Goal: Task Accomplishment & Management: Use online tool/utility

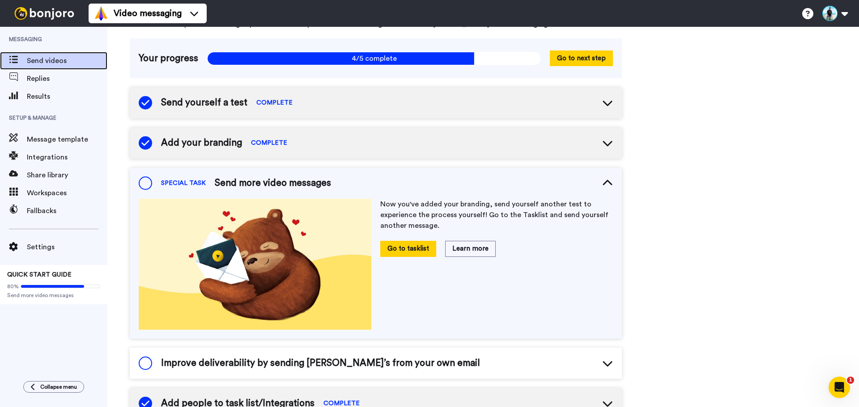
click at [47, 63] on span "Send videos" at bounding box center [67, 60] width 80 height 11
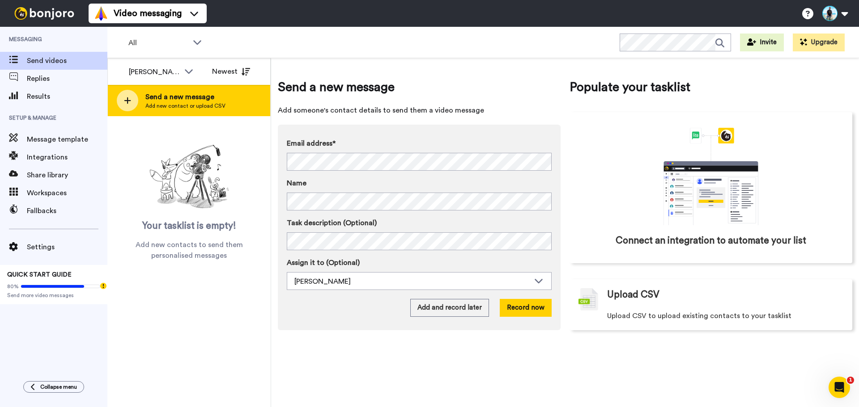
click at [220, 108] on span "Add new contact or upload CSV" at bounding box center [185, 105] width 80 height 7
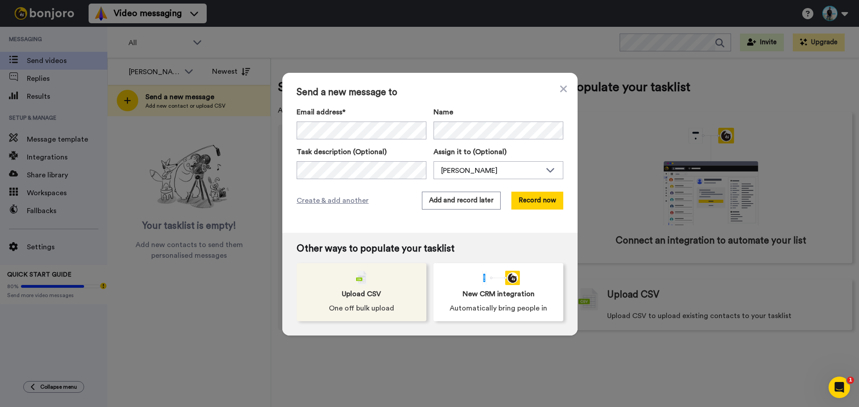
click at [354, 294] on span "Upload CSV" at bounding box center [361, 294] width 39 height 11
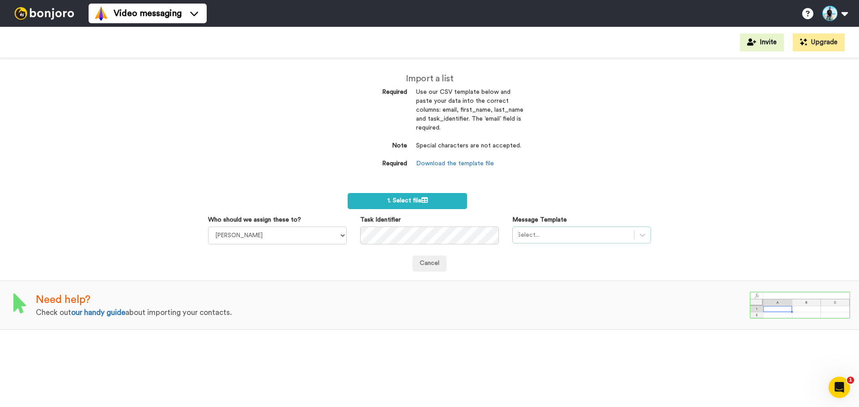
click at [565, 237] on div at bounding box center [573, 235] width 112 height 11
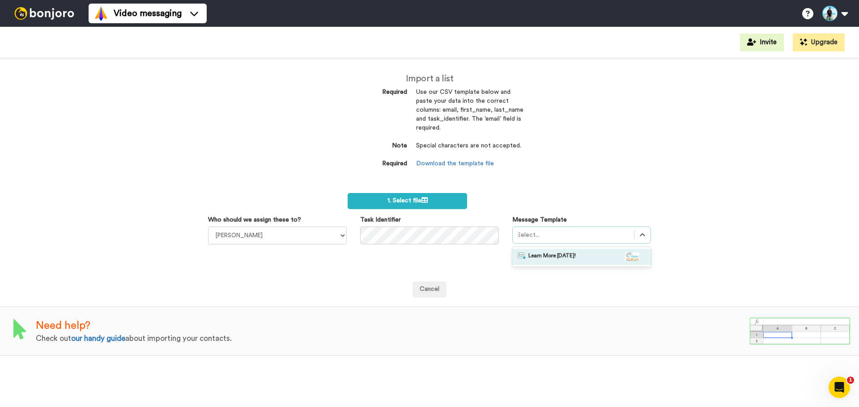
click at [578, 257] on div "Learn More Today!" at bounding box center [581, 257] width 128 height 9
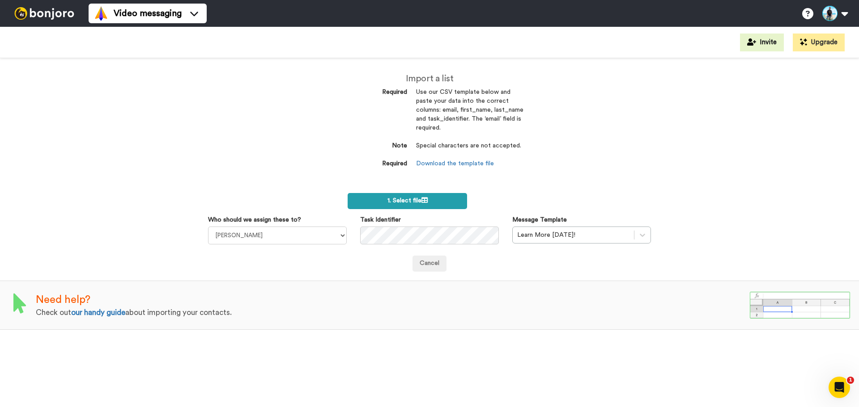
click at [428, 198] on icon at bounding box center [424, 200] width 6 height 6
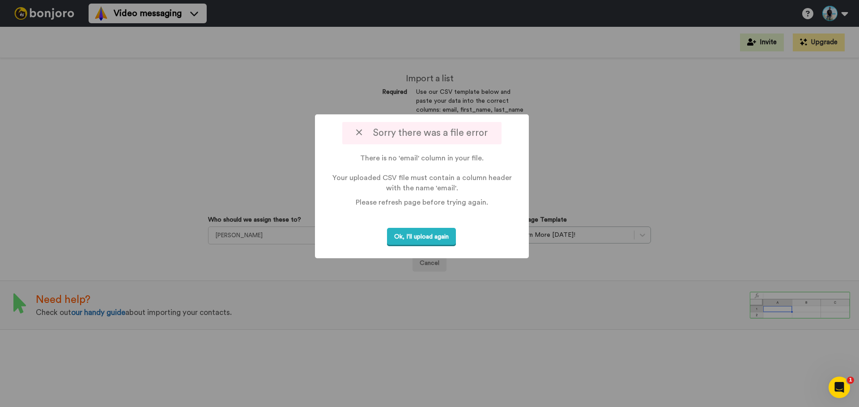
click at [357, 132] on icon at bounding box center [359, 132] width 6 height 9
click at [362, 132] on icon at bounding box center [359, 132] width 6 height 9
click at [411, 238] on button "Ok, I'll upload again" at bounding box center [421, 237] width 69 height 18
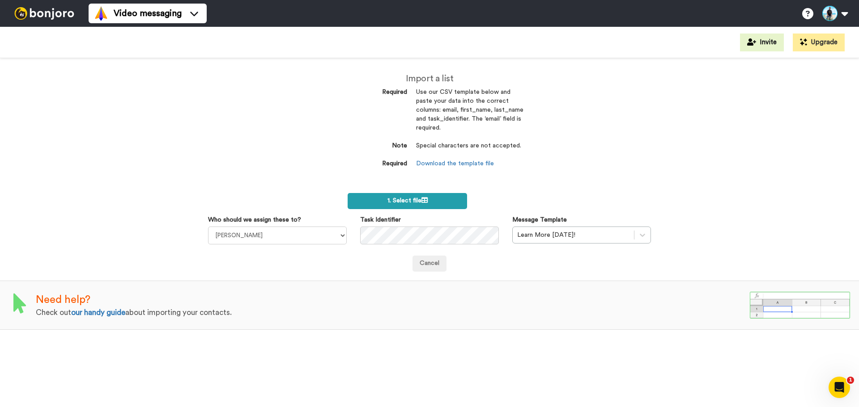
click at [403, 203] on span "1. Select file" at bounding box center [407, 201] width 40 height 6
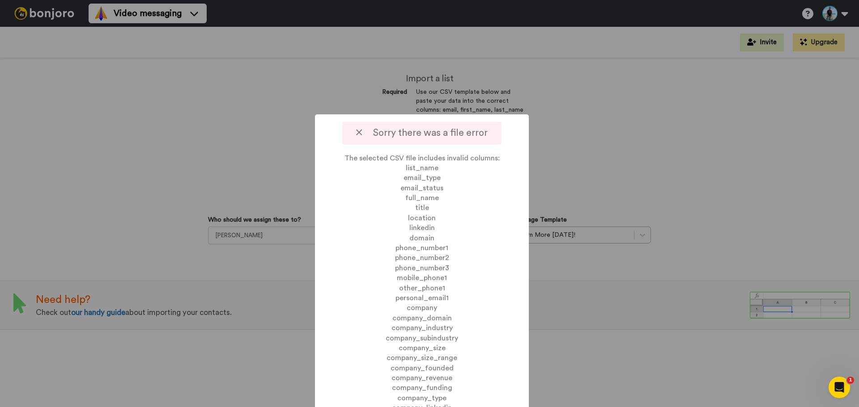
click at [356, 127] on div "Sorry there was a file error" at bounding box center [421, 133] width 159 height 22
click at [362, 135] on icon at bounding box center [359, 132] width 6 height 9
click at [360, 132] on icon at bounding box center [359, 132] width 6 height 9
click at [361, 134] on icon at bounding box center [359, 132] width 6 height 9
click at [260, 123] on div at bounding box center [429, 203] width 859 height 407
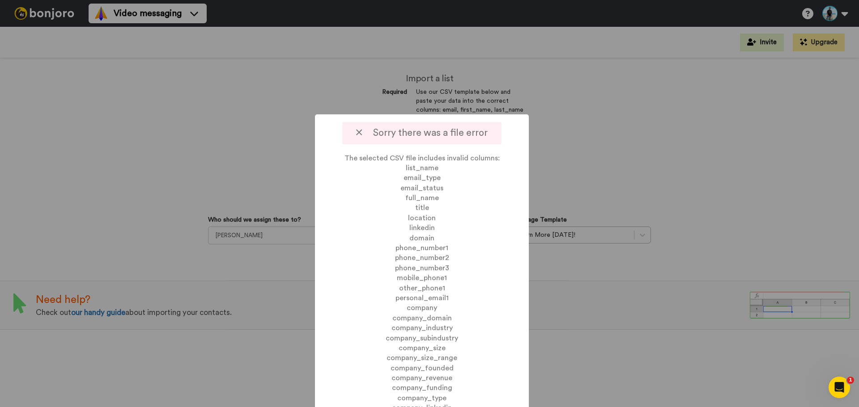
click at [464, 136] on span "Sorry there was a file error" at bounding box center [421, 132] width 131 height 9
click at [386, 131] on span "Sorry there was a file error" at bounding box center [421, 132] width 131 height 9
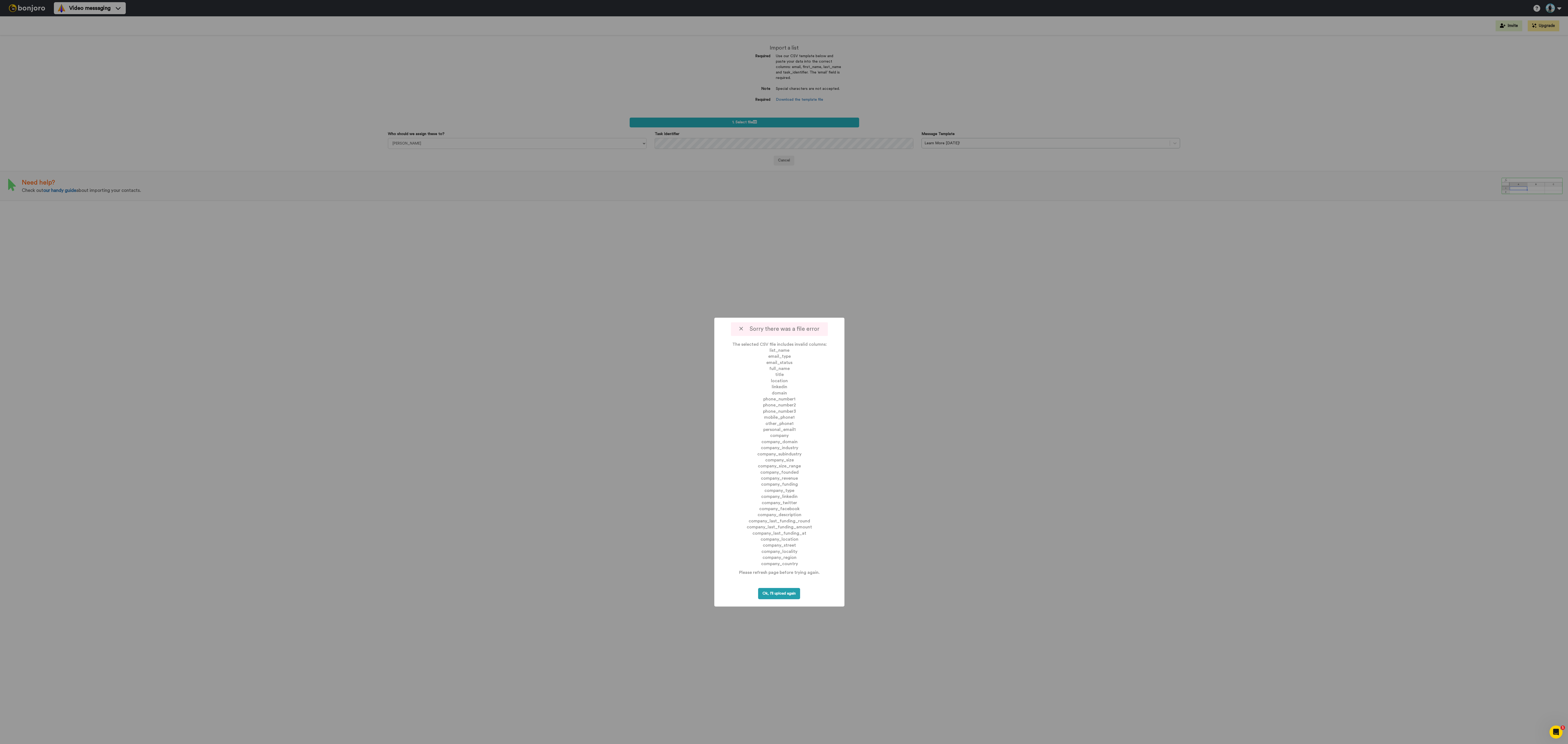
drag, startPoint x: 522, startPoint y: 0, endPoint x: 772, endPoint y: 596, distance: 646.3
click at [522, 248] on button "Ok, I'll upload again" at bounding box center [779, 594] width 42 height 11
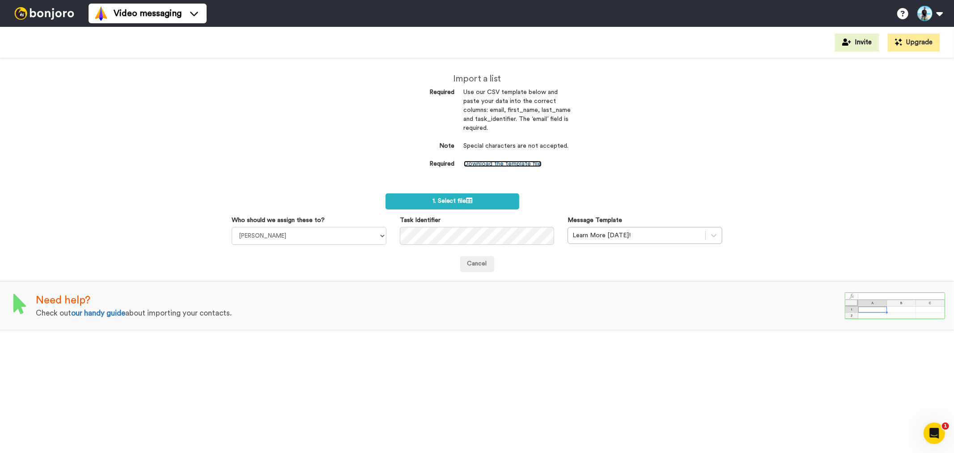
click at [501, 162] on link "Download the template file" at bounding box center [503, 164] width 78 height 6
click at [503, 166] on link "Download the template file" at bounding box center [503, 164] width 78 height 6
click at [470, 197] on icon at bounding box center [469, 200] width 6 height 6
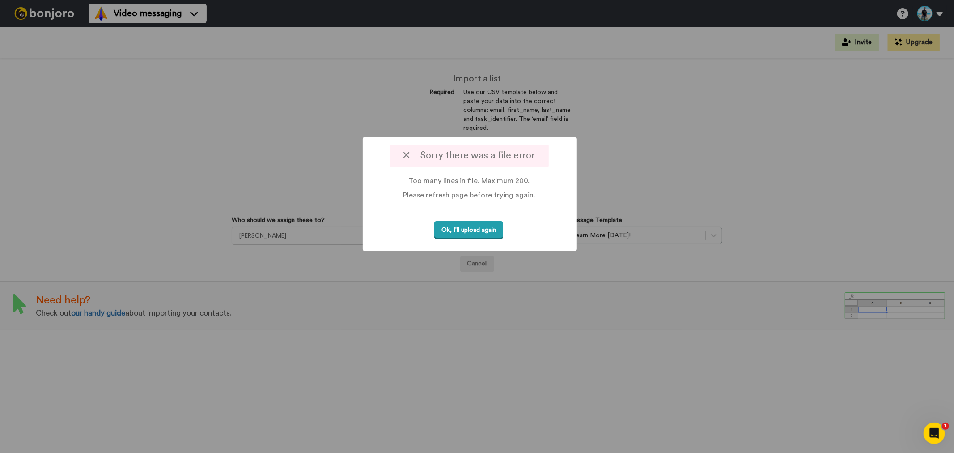
click at [469, 228] on button "Ok, I'll upload again" at bounding box center [468, 230] width 69 height 18
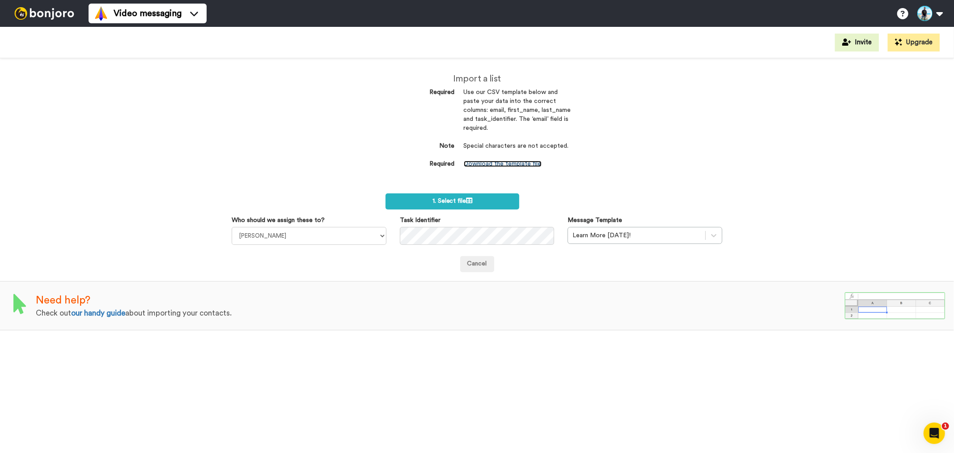
click at [520, 162] on link "Download the template file" at bounding box center [503, 164] width 78 height 6
click at [464, 195] on label "1. Select file" at bounding box center [453, 201] width 134 height 16
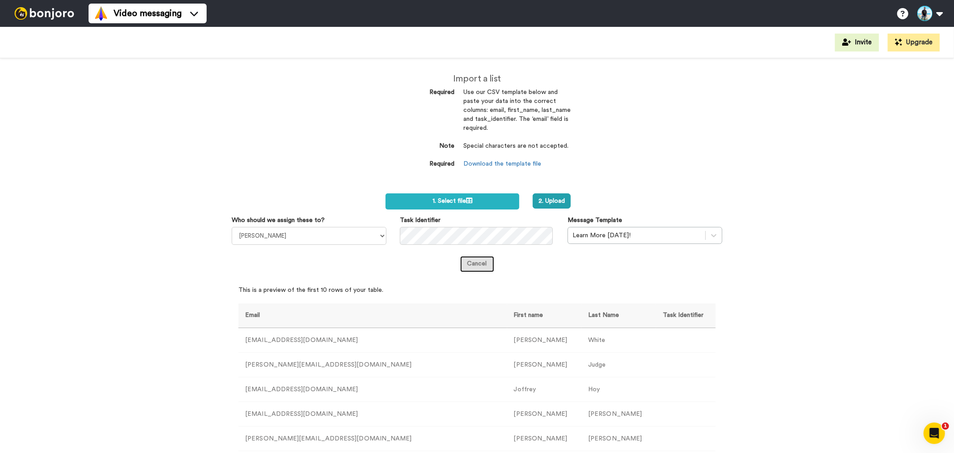
click at [482, 263] on link "Cancel" at bounding box center [477, 264] width 34 height 16
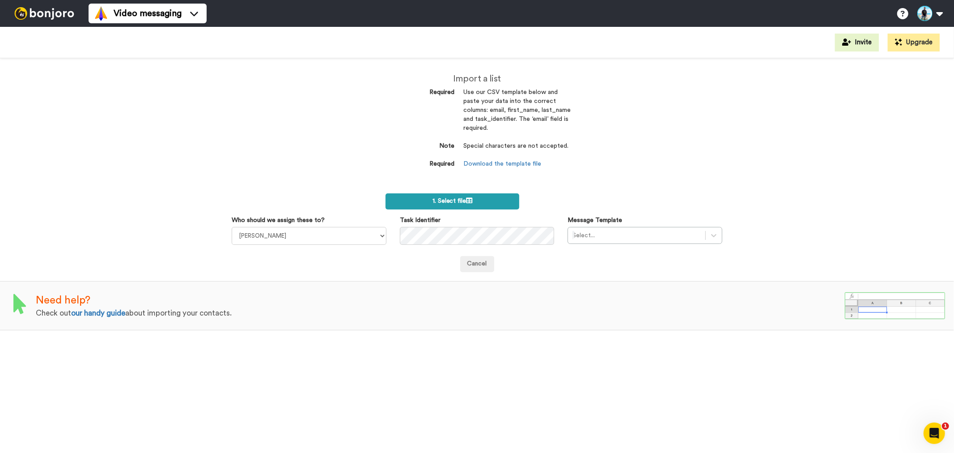
click at [453, 199] on span "1. Select file" at bounding box center [452, 201] width 40 height 6
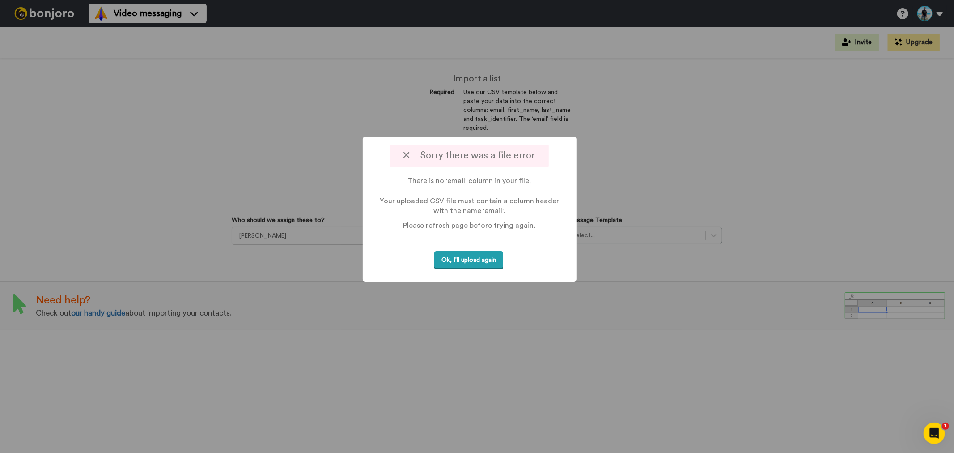
click at [471, 262] on button "Ok, I'll upload again" at bounding box center [468, 260] width 69 height 18
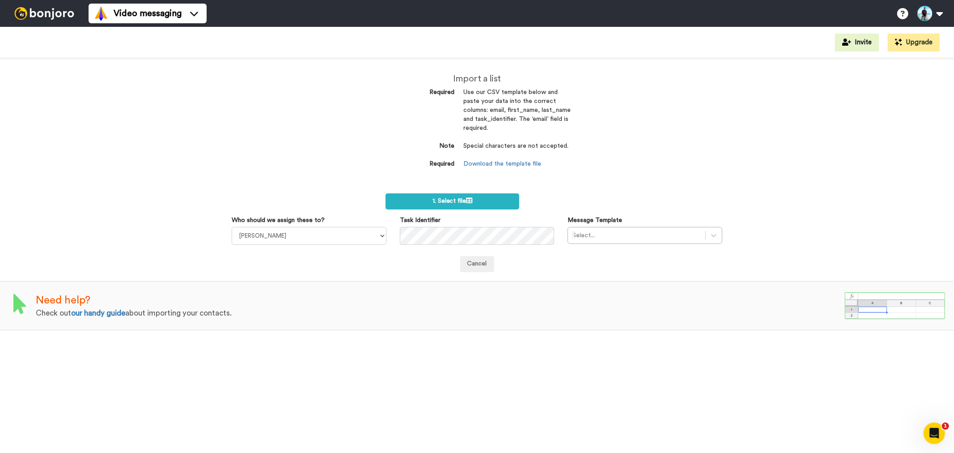
click at [449, 209] on form "1. Select file Who should we assign these to? Todd Thanhauser Task Identifier M…" at bounding box center [477, 232] width 491 height 79
click at [458, 203] on span "1. Select file" at bounding box center [452, 201] width 40 height 6
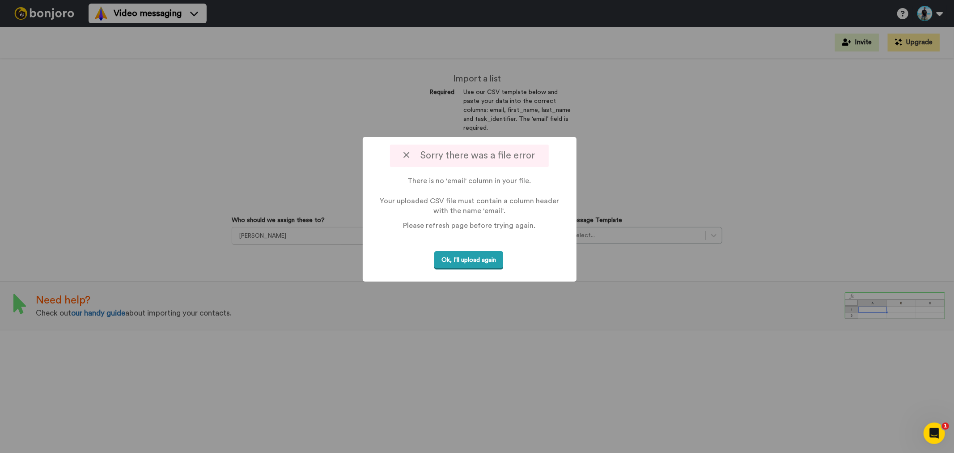
click at [462, 264] on button "Ok, I'll upload again" at bounding box center [468, 260] width 69 height 18
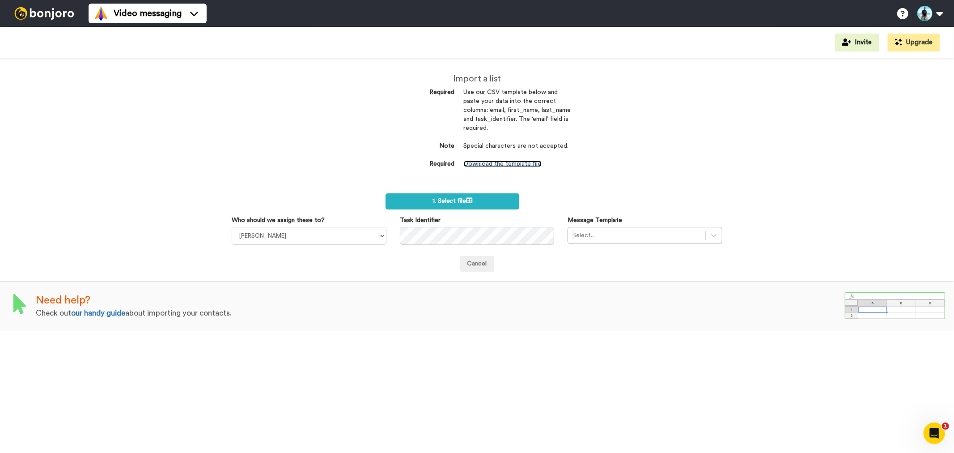
click at [517, 165] on link "Download the template file" at bounding box center [503, 164] width 78 height 6
click at [460, 202] on span "1. Select file" at bounding box center [452, 201] width 40 height 6
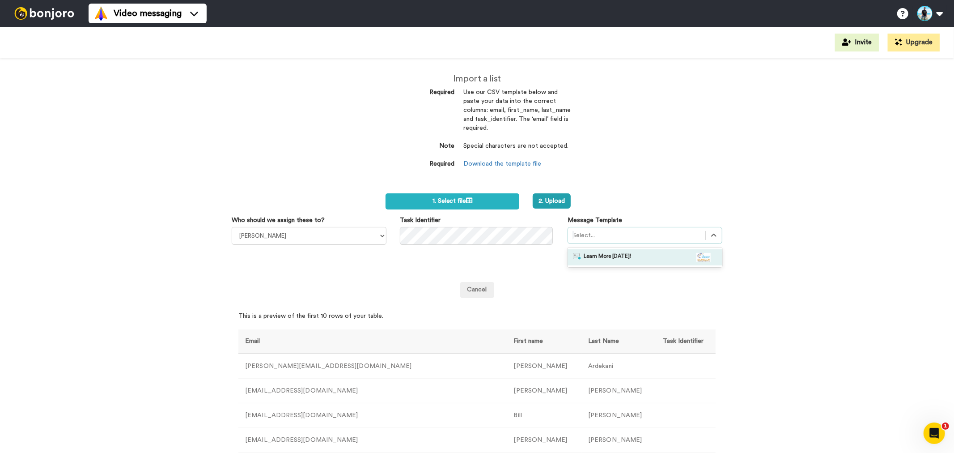
click at [606, 235] on div at bounding box center [636, 235] width 128 height 11
click at [611, 259] on span "Learn More Today!" at bounding box center [607, 257] width 47 height 9
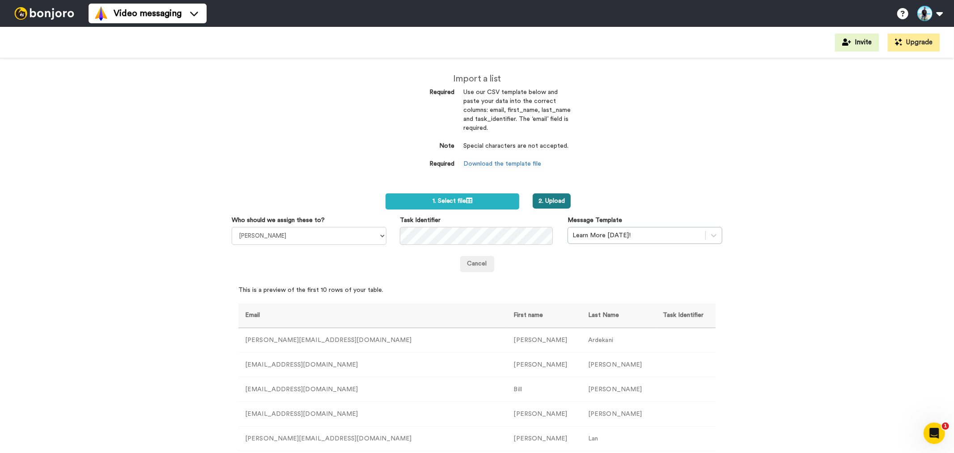
click at [555, 199] on button "2. Upload" at bounding box center [552, 200] width 38 height 15
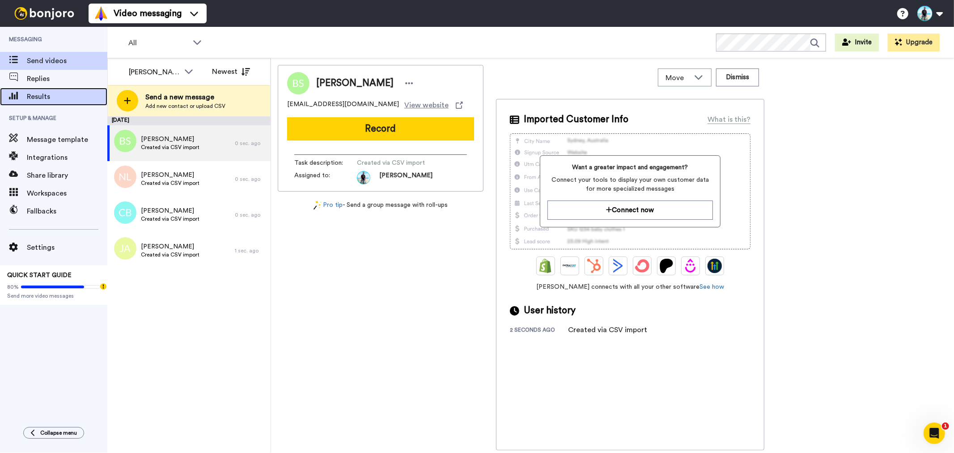
click at [41, 99] on span "Results" at bounding box center [67, 96] width 80 height 11
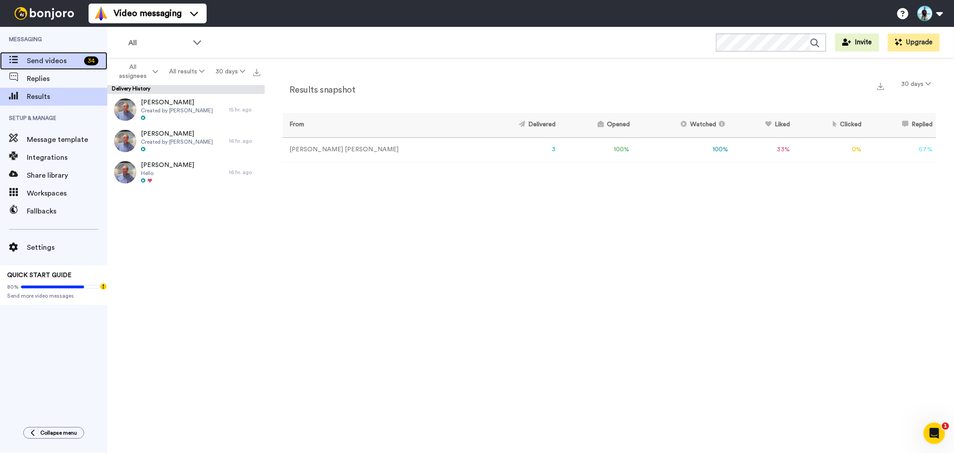
click at [41, 60] on span "Send videos" at bounding box center [54, 60] width 54 height 11
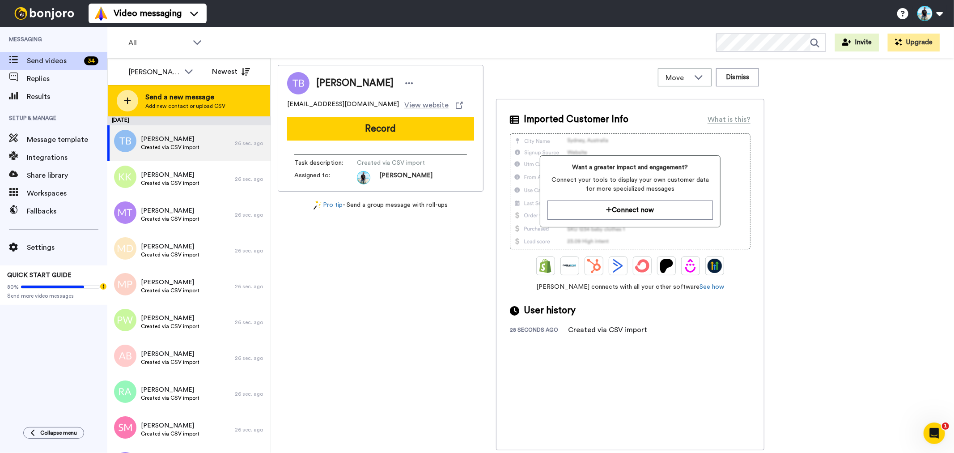
click at [186, 95] on span "Send a new message" at bounding box center [185, 97] width 80 height 11
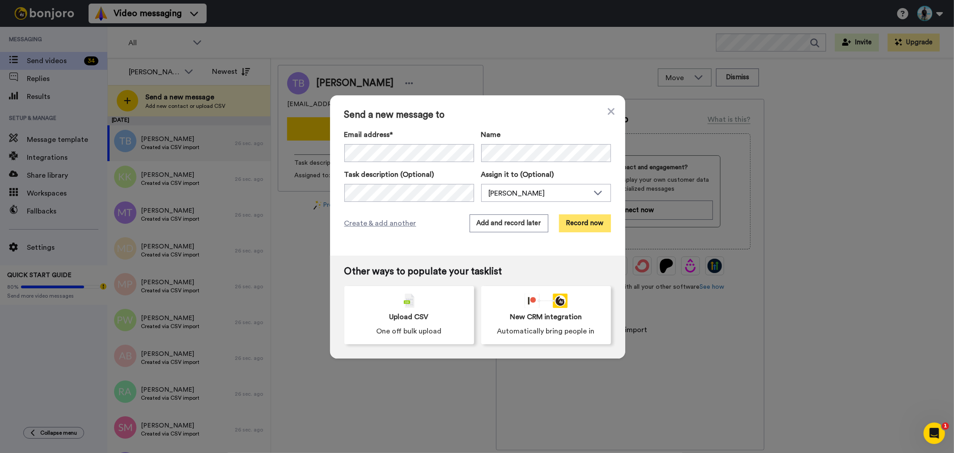
click at [586, 225] on button "Record now" at bounding box center [585, 223] width 52 height 18
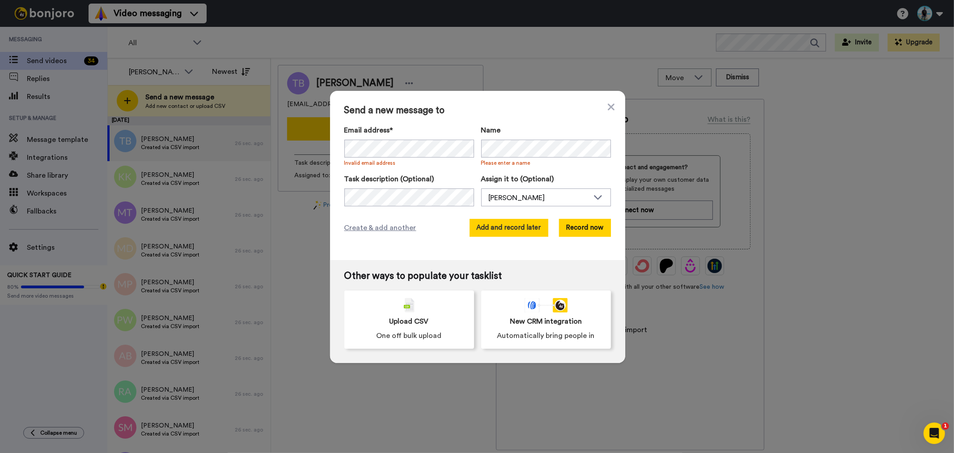
click at [511, 228] on button "Add and record later" at bounding box center [509, 228] width 79 height 18
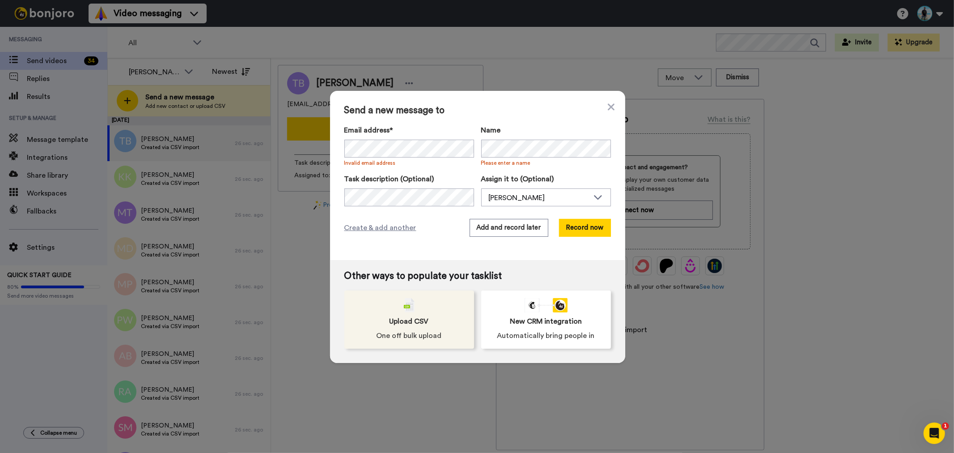
click at [427, 318] on div "Upload CSV One off bulk upload" at bounding box center [409, 319] width 130 height 58
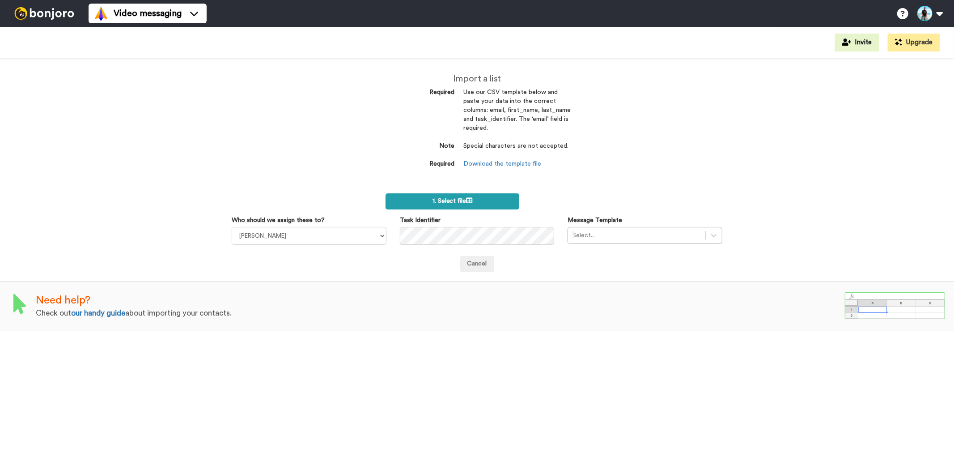
click at [470, 202] on icon at bounding box center [469, 200] width 6 height 6
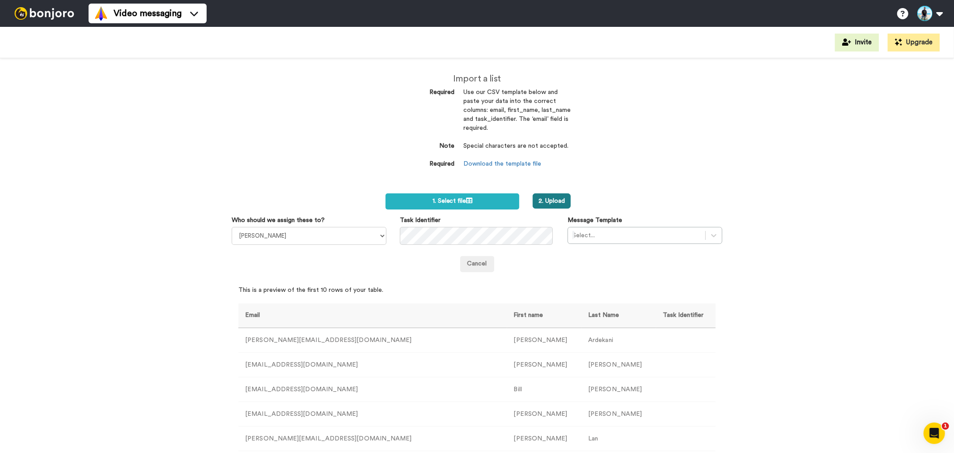
click at [547, 200] on button "2. Upload" at bounding box center [552, 200] width 38 height 15
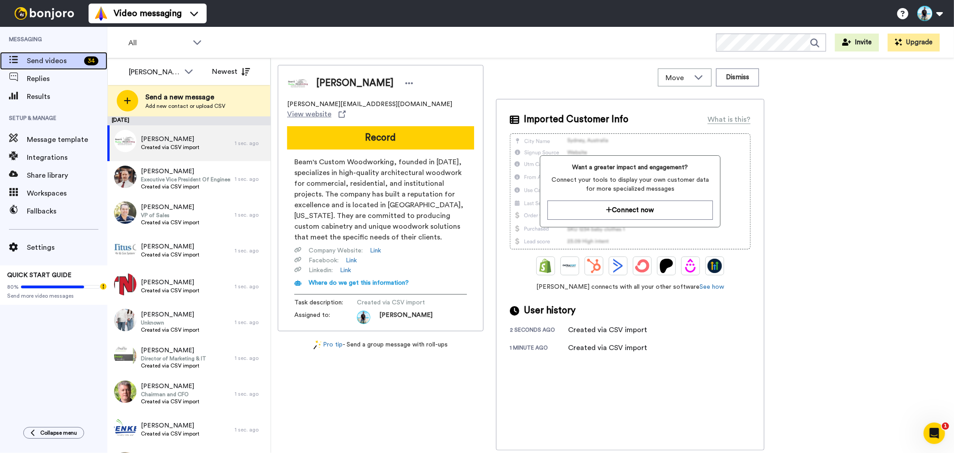
click at [51, 64] on span "Send videos" at bounding box center [54, 60] width 54 height 11
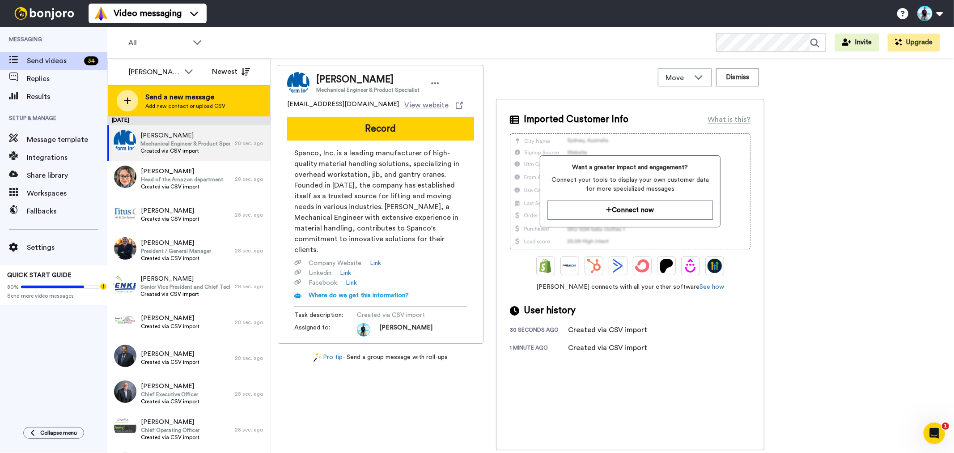
click at [168, 103] on span "Add new contact or upload CSV" at bounding box center [185, 105] width 80 height 7
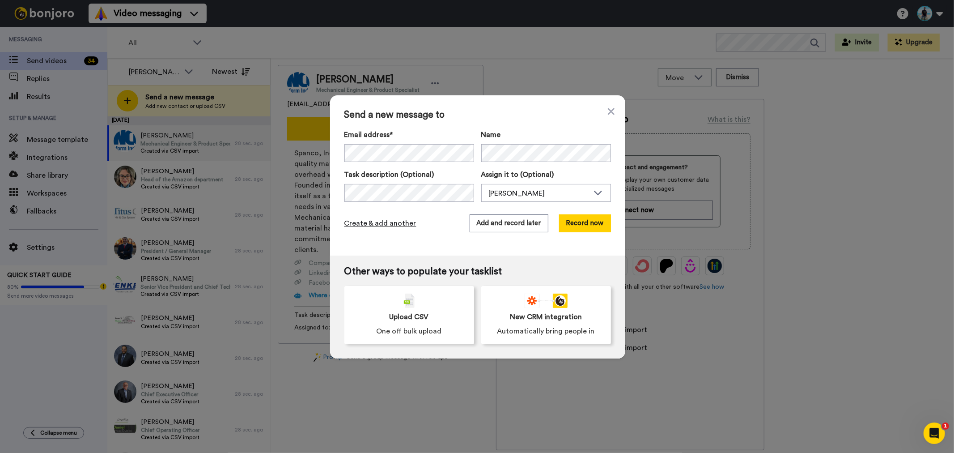
click at [390, 224] on span "Create & add another" at bounding box center [380, 223] width 72 height 11
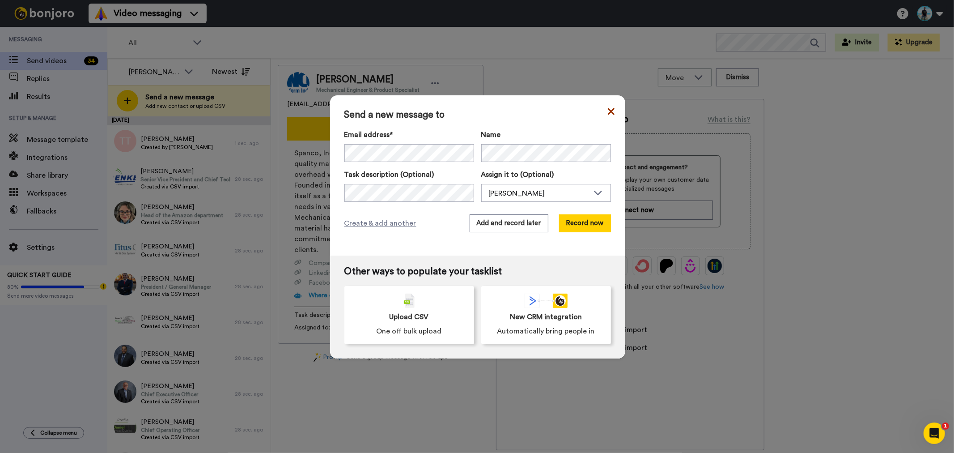
click at [610, 109] on icon at bounding box center [610, 111] width 7 height 7
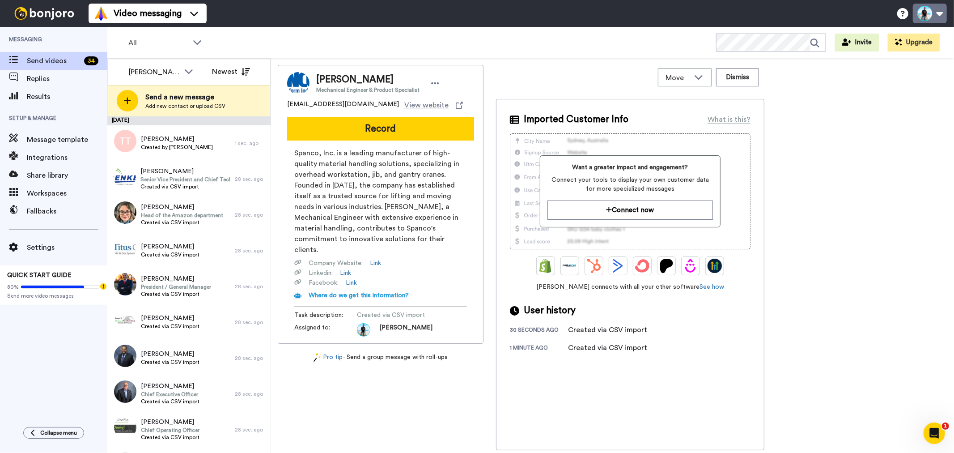
click at [931, 19] on button at bounding box center [930, 14] width 34 height 20
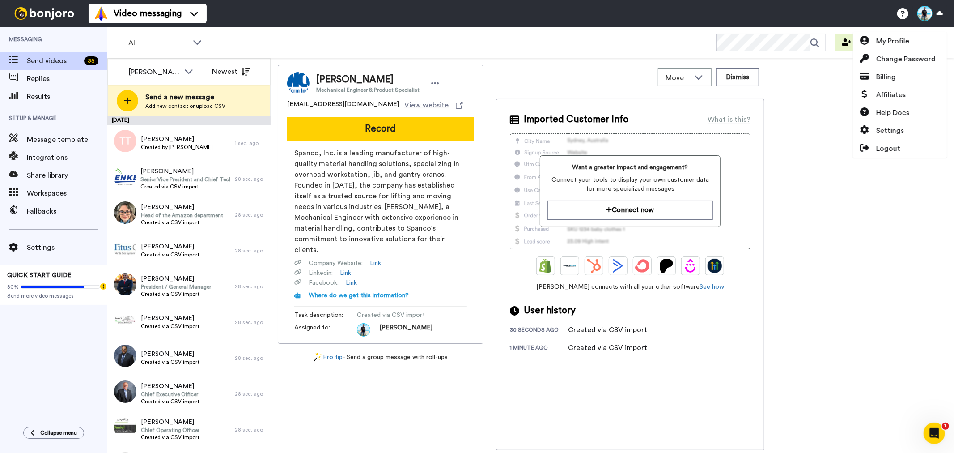
click at [886, 210] on div "Tim Bambrick Mechanical Engineer & Product Specialist tbambrick@spanco.com View…" at bounding box center [612, 257] width 669 height 385
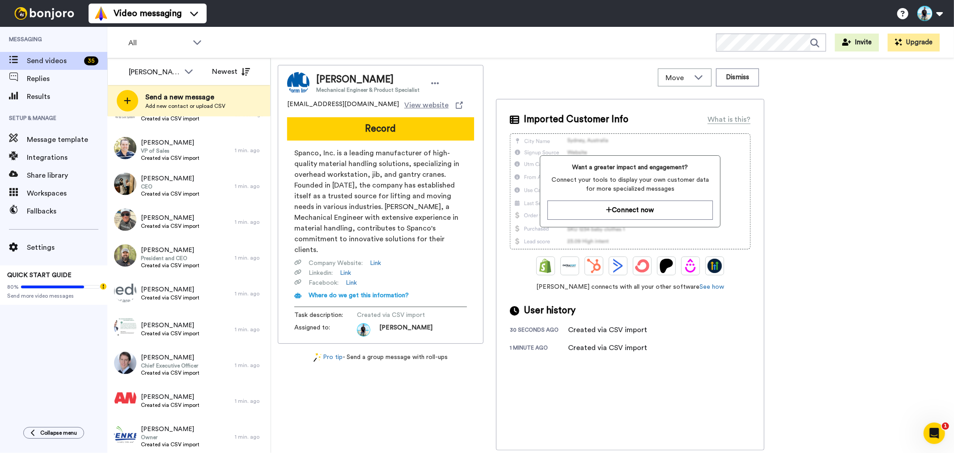
scroll to position [924, 0]
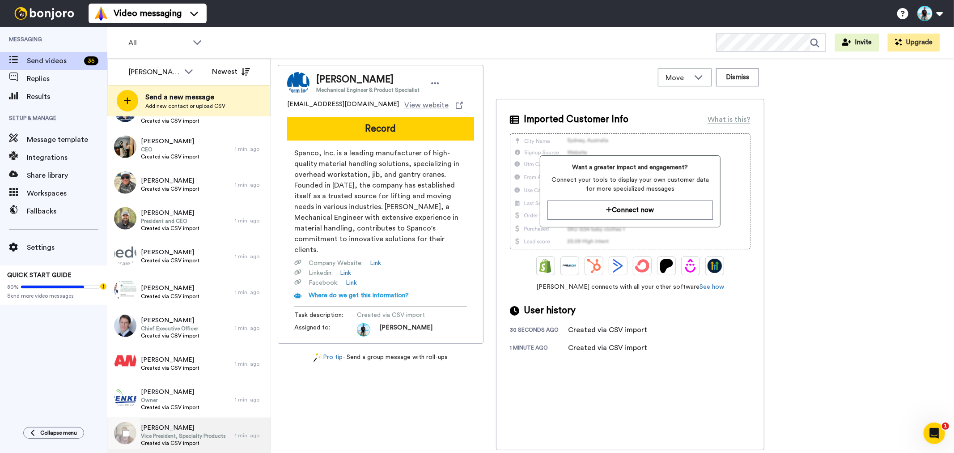
click at [208, 436] on span "Vice President, Specialty Products" at bounding box center [183, 435] width 85 height 7
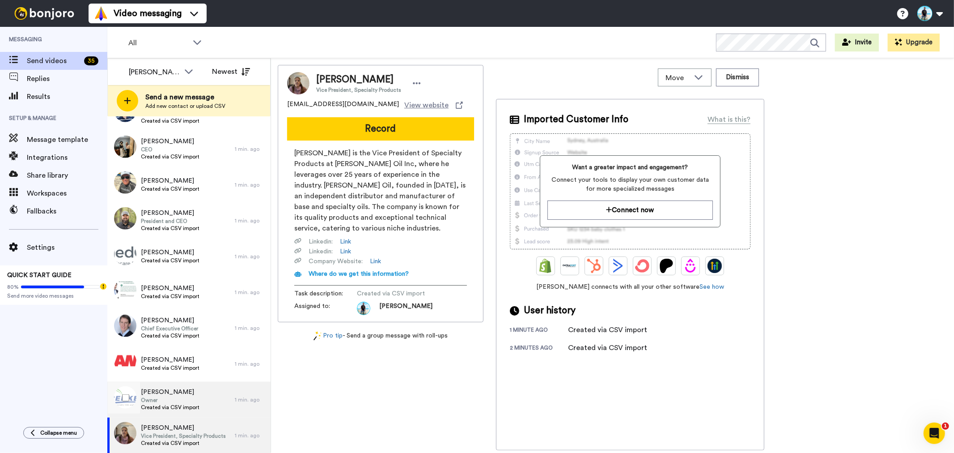
click at [182, 393] on span "Nick Livanos" at bounding box center [170, 391] width 59 height 9
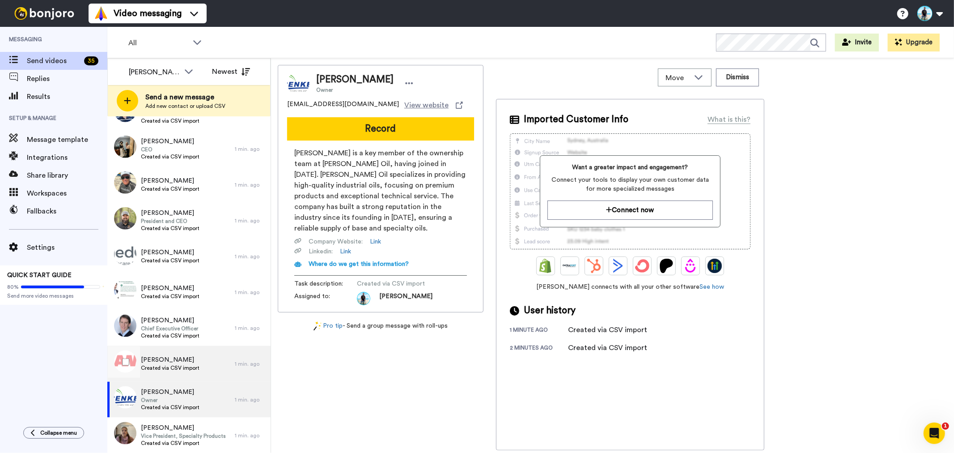
click at [188, 362] on span "Chad Byers" at bounding box center [170, 359] width 59 height 9
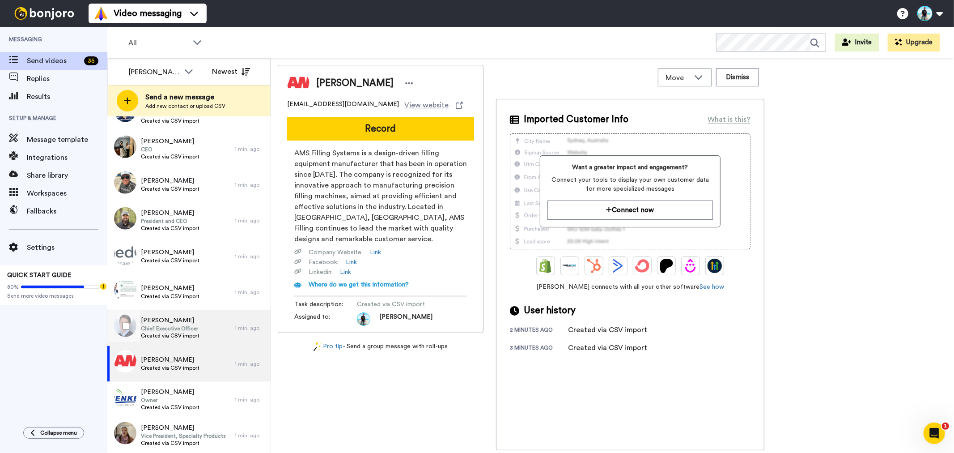
click at [179, 322] on span "Christophe Lan" at bounding box center [170, 320] width 59 height 9
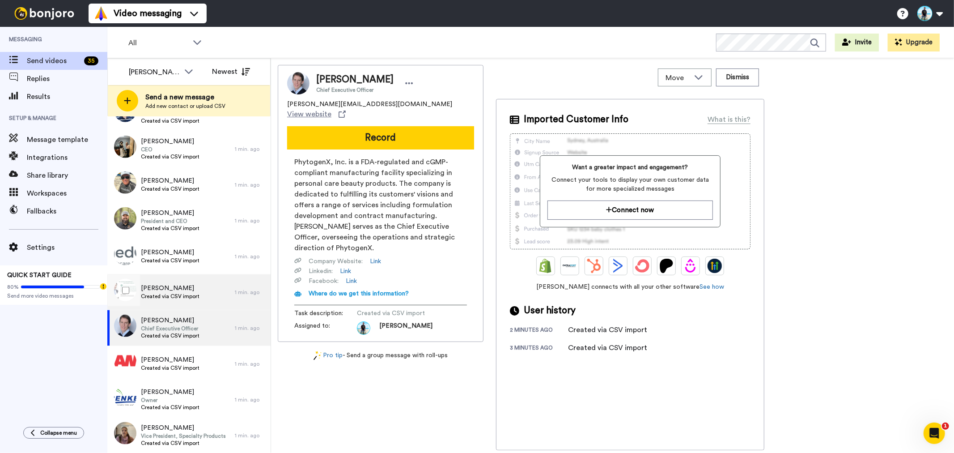
click at [191, 288] on span "Chris Siefkas" at bounding box center [170, 288] width 59 height 9
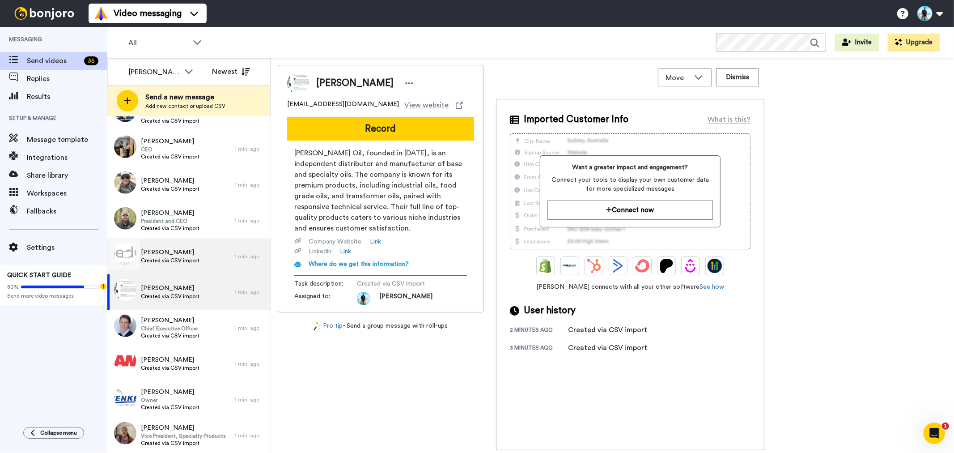
click at [182, 262] on span "Created via CSV import" at bounding box center [170, 260] width 59 height 7
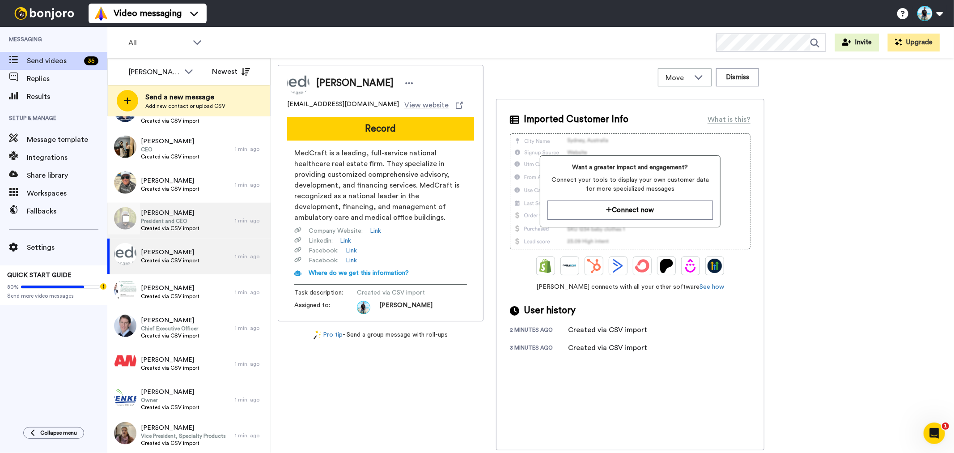
click at [189, 222] on span "President and CEO" at bounding box center [170, 220] width 59 height 7
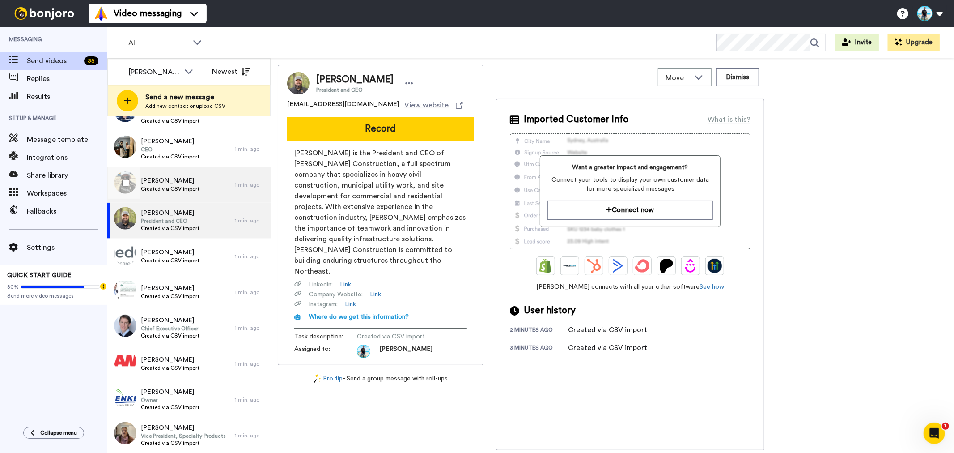
click at [188, 185] on span "Created via CSV import" at bounding box center [170, 188] width 59 height 7
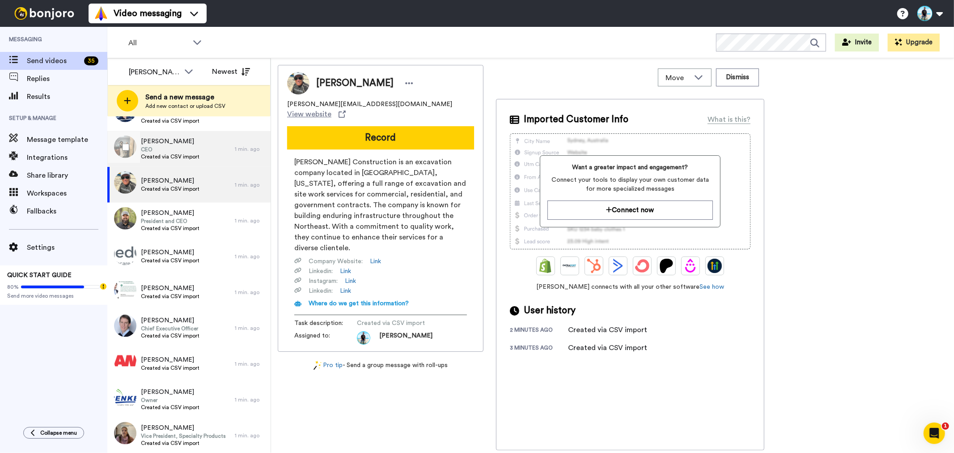
click at [188, 142] on span "Joanne Ardekani" at bounding box center [170, 141] width 59 height 9
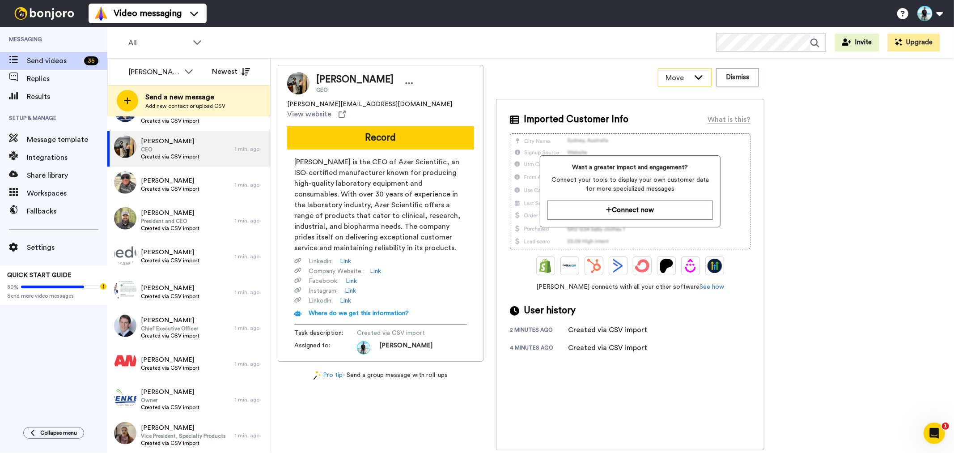
click at [695, 82] on div "Move" at bounding box center [684, 77] width 53 height 17
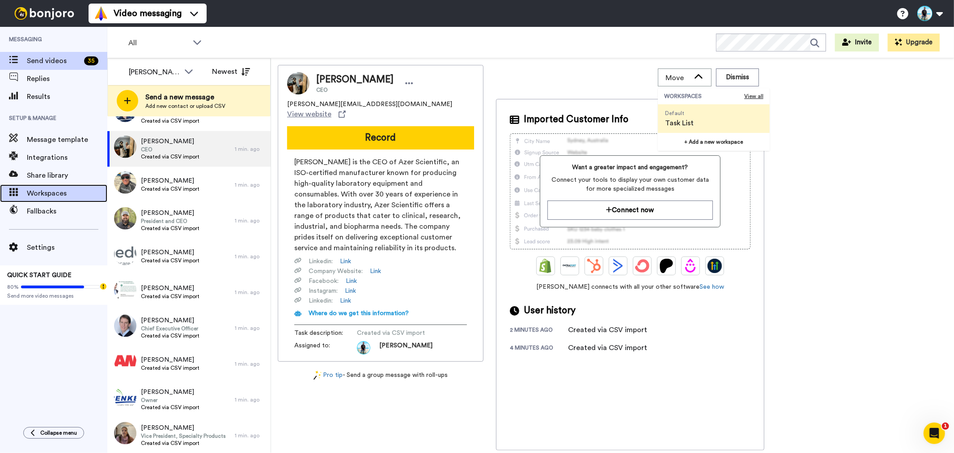
click at [54, 198] on span "Workspaces" at bounding box center [67, 193] width 80 height 11
